Goal: Information Seeking & Learning: Learn about a topic

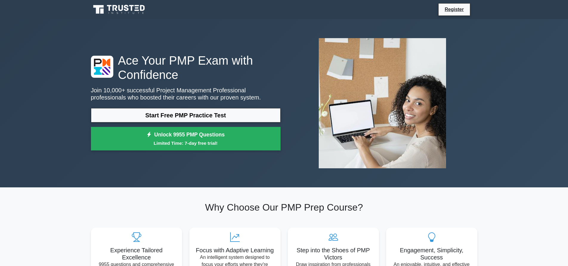
click at [71, 174] on div "Ace Your PMP Exam with Confidence Join 10,000+ successful Project Management Pr…" at bounding box center [284, 103] width 568 height 169
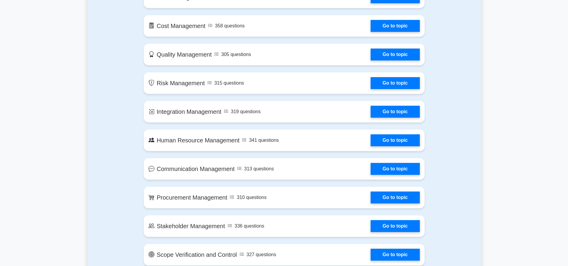
scroll to position [388, 0]
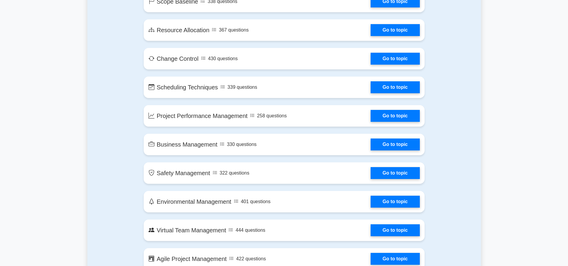
scroll to position [925, 0]
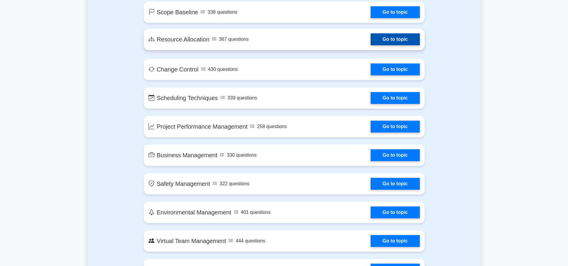
click at [392, 42] on link "Go to topic" at bounding box center [395, 39] width 49 height 12
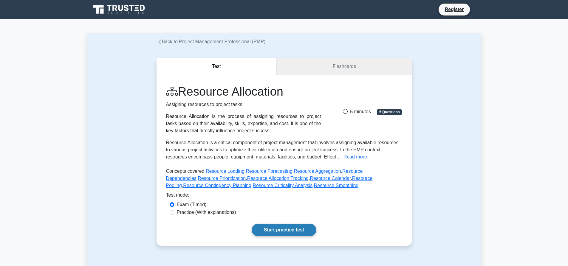
click at [281, 227] on link "Start practice test" at bounding box center [284, 230] width 65 height 13
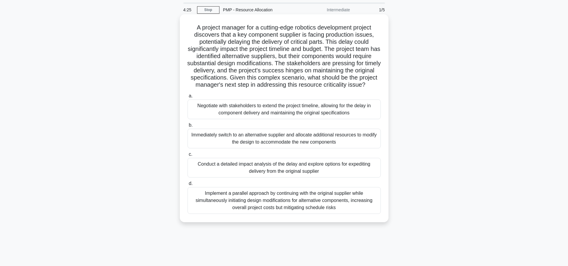
scroll to position [30, 0]
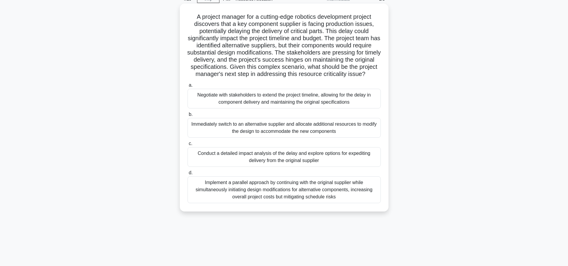
click at [305, 160] on div "Conduct a detailed impact analysis of the delay and explore options for expedit…" at bounding box center [284, 157] width 193 height 20
click at [188, 146] on input "c. Conduct a detailed impact analysis of the delay and explore options for expe…" at bounding box center [188, 144] width 0 height 4
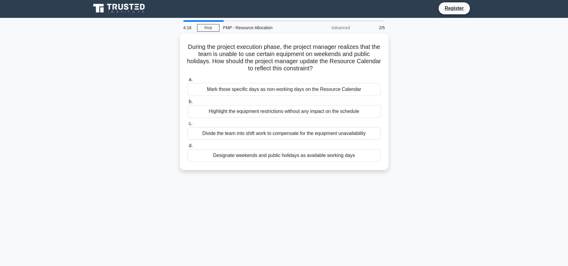
scroll to position [0, 0]
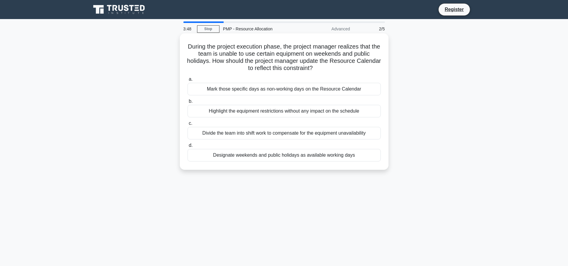
click at [293, 89] on div "Mark those specific days as non-working days on the Resource Calendar" at bounding box center [284, 89] width 193 height 13
click at [188, 81] on input "a. Mark those specific days as non-working days on the Resource Calendar" at bounding box center [188, 80] width 0 height 4
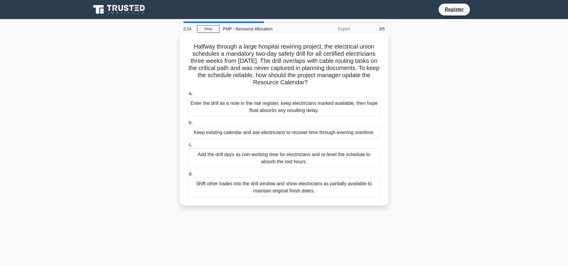
click at [296, 158] on div "Add the drill days as non-working time for electricians and re-level the schedu…" at bounding box center [284, 159] width 193 height 20
click at [188, 147] on input "c. Add the drill days as non-working time for electricians and re-level the sch…" at bounding box center [188, 145] width 0 height 4
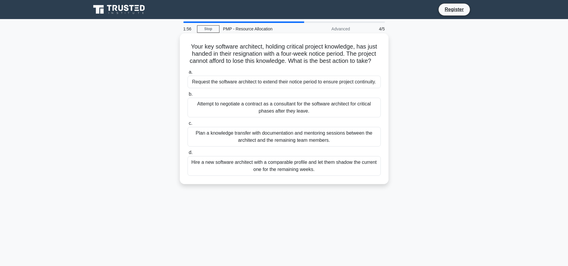
click at [276, 174] on div "Hire a new software architect with a comparable profile and let them shadow the…" at bounding box center [284, 166] width 193 height 20
click at [188, 155] on input "d. Hire a new software architect with a comparable profile and let them shadow …" at bounding box center [188, 153] width 0 height 4
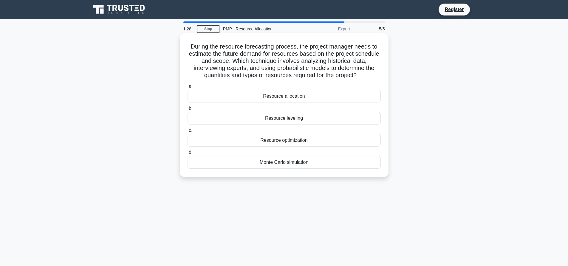
click at [269, 119] on div "Resource leveling" at bounding box center [284, 118] width 193 height 13
click at [188, 111] on input "b. Resource leveling" at bounding box center [188, 109] width 0 height 4
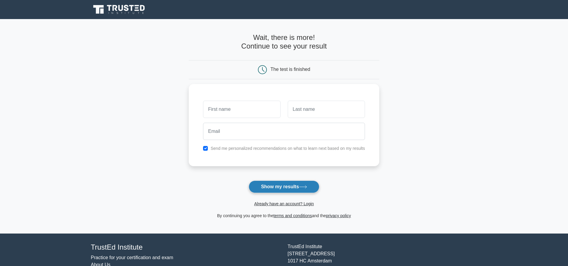
click at [300, 193] on button "Show my results" at bounding box center [284, 187] width 70 height 13
